Goal: Navigation & Orientation: Understand site structure

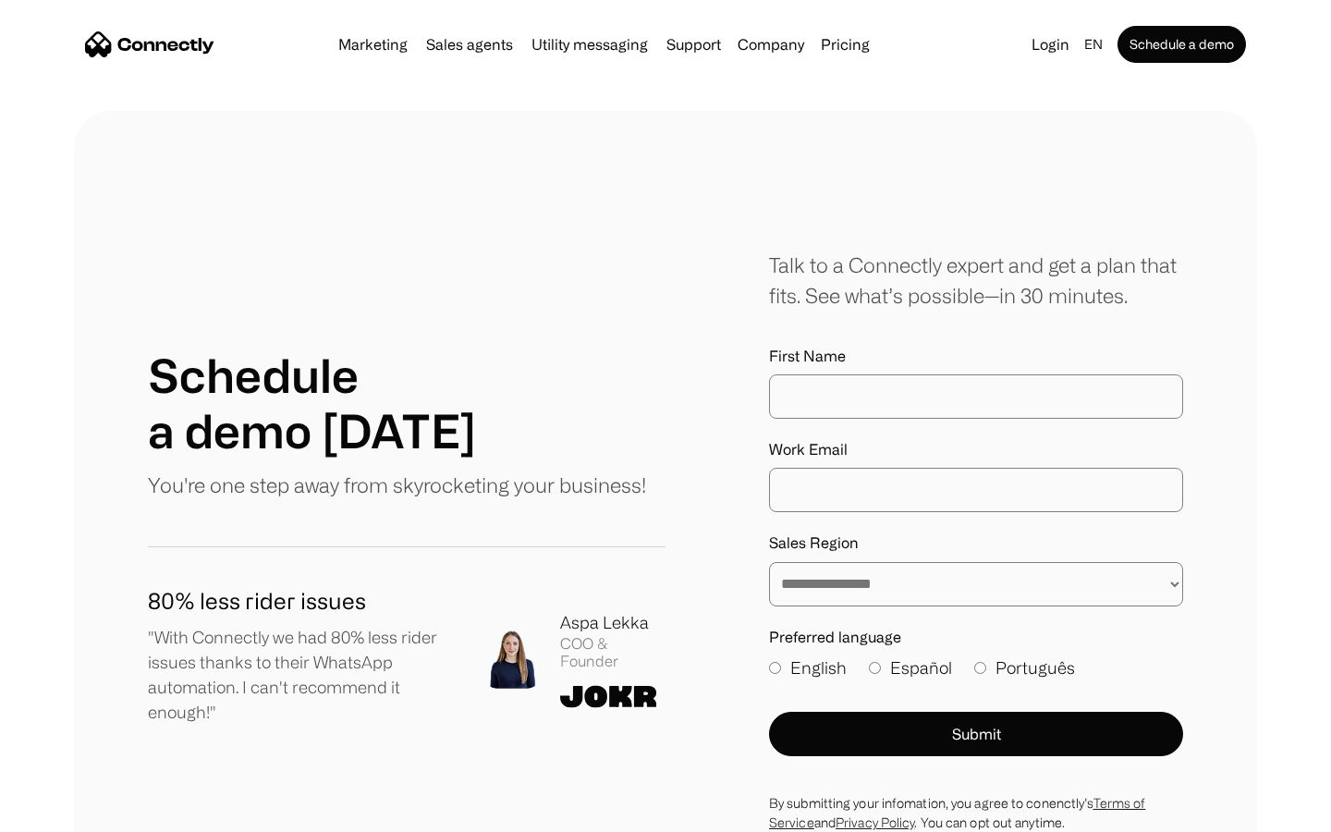
scroll to position [746, 0]
